Goal: Task Accomplishment & Management: Manage account settings

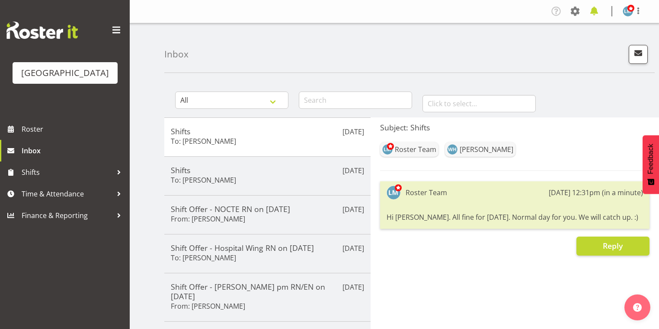
click at [592, 10] on span at bounding box center [594, 11] width 14 height 14
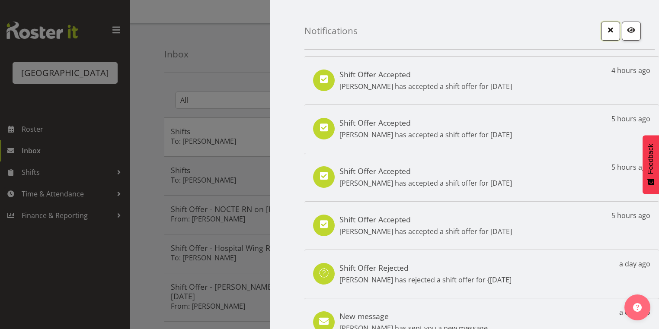
click at [605, 29] on span "button" at bounding box center [610, 29] width 11 height 11
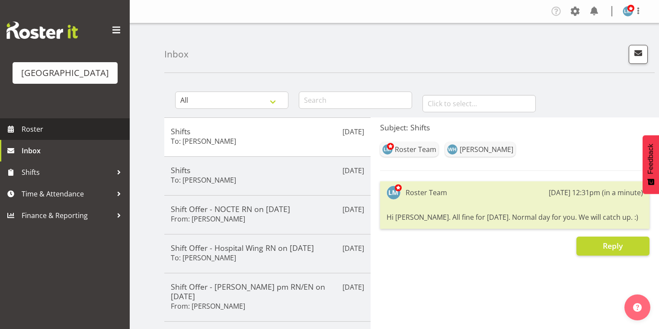
click at [32, 136] on span "Roster" at bounding box center [74, 129] width 104 height 13
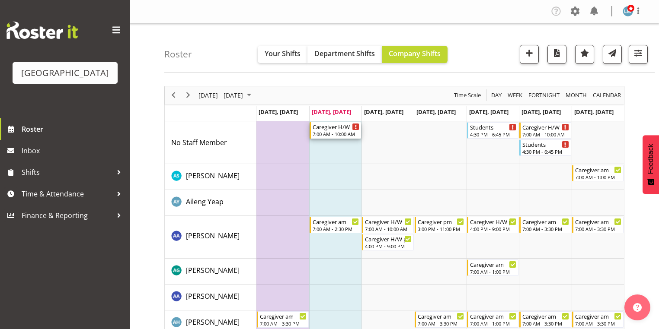
click at [333, 133] on div "7:00 AM - 10:00 AM" at bounding box center [336, 134] width 47 height 7
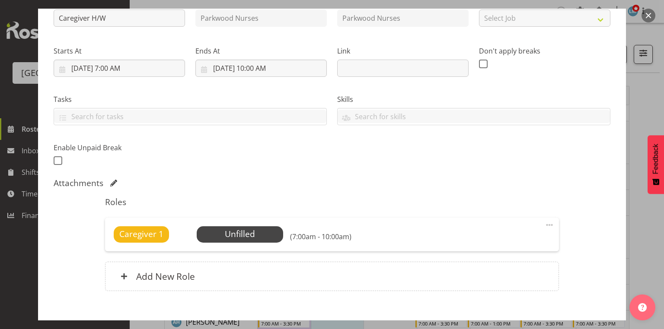
scroll to position [138, 0]
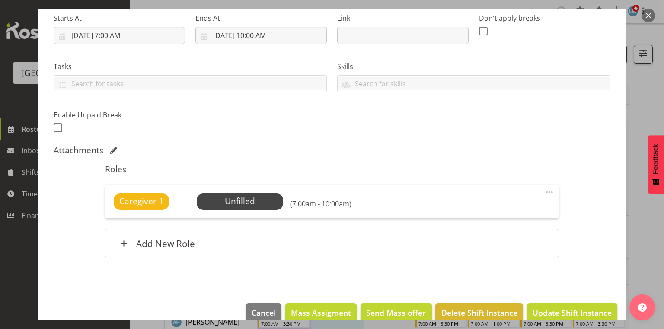
click at [545, 192] on span at bounding box center [549, 192] width 10 height 10
click at [484, 243] on link "Delete" at bounding box center [513, 243] width 83 height 16
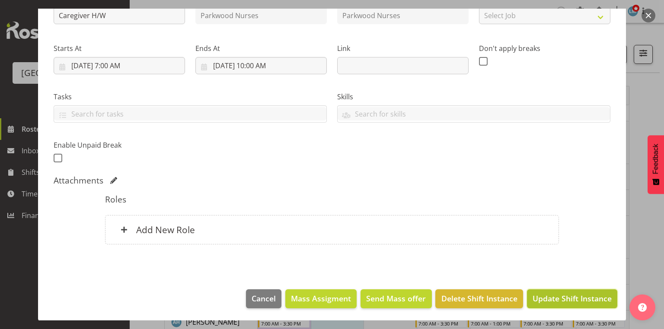
click at [567, 298] on span "Update Shift Instance" at bounding box center [572, 298] width 79 height 11
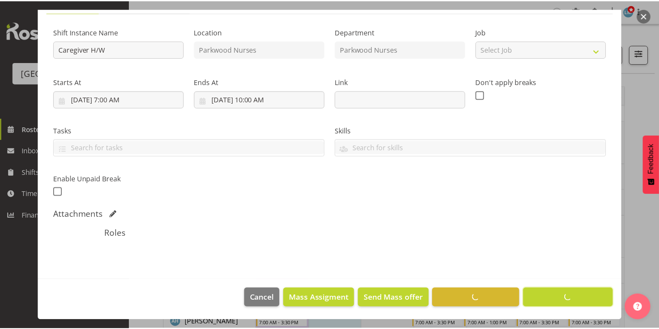
scroll to position [74, 0]
